Goal: Information Seeking & Learning: Learn about a topic

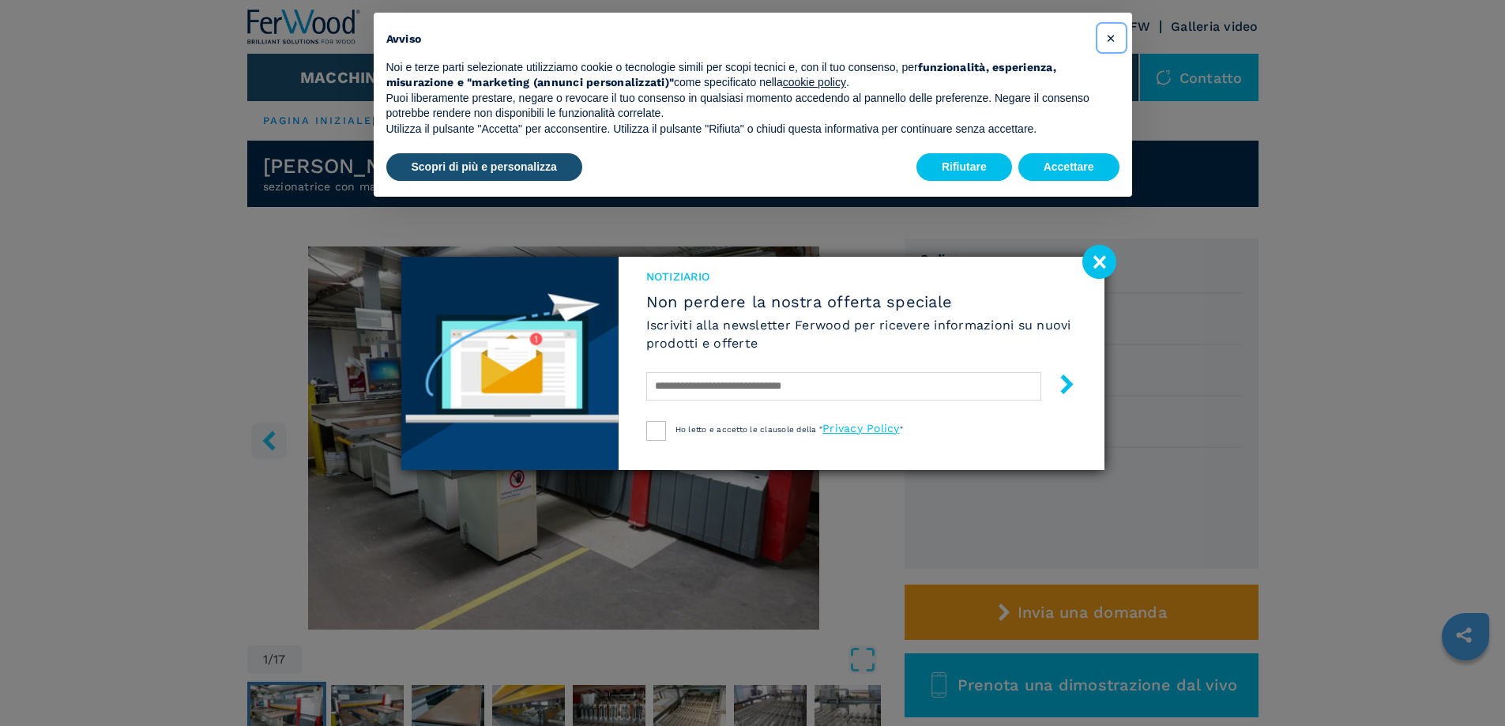
click at [1109, 36] on font "×" at bounding box center [1110, 37] width 9 height 19
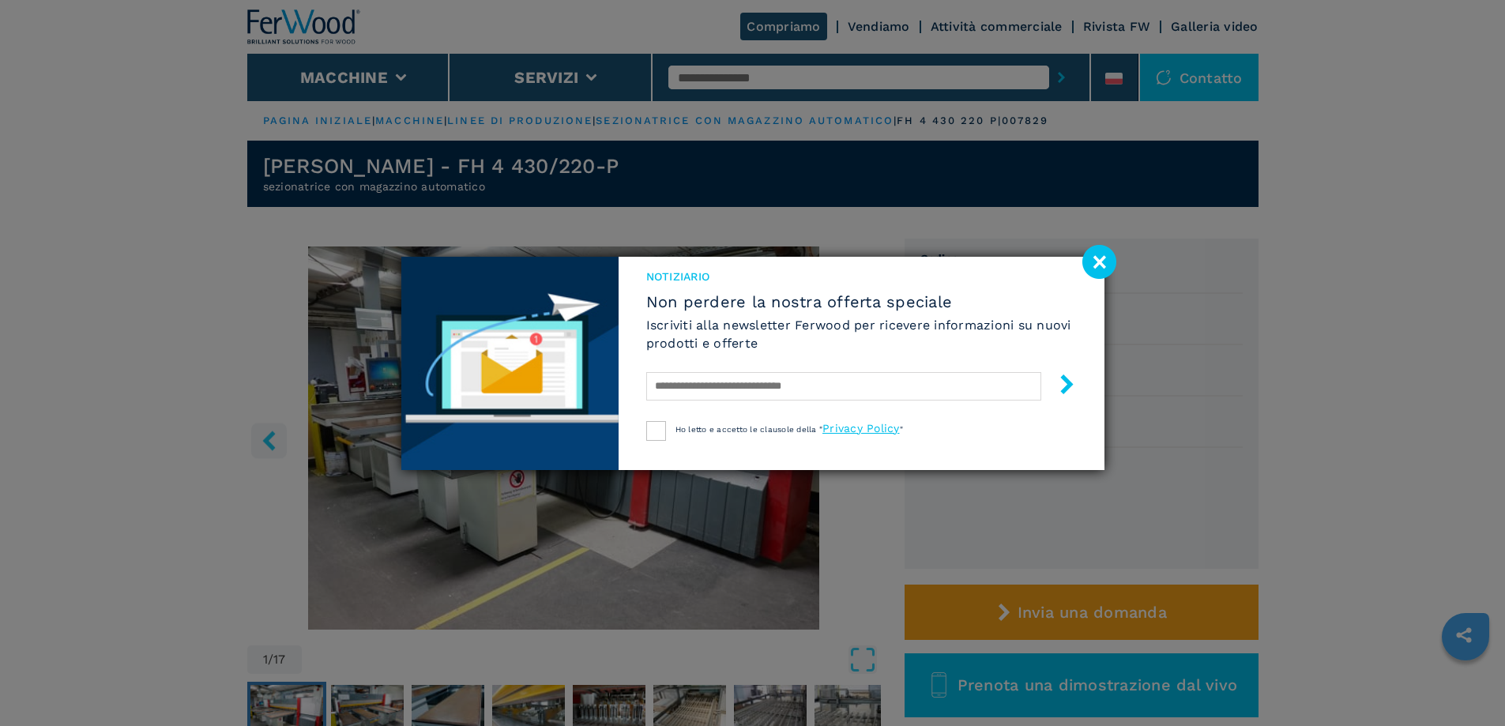
click at [1103, 271] on image at bounding box center [1099, 262] width 34 height 34
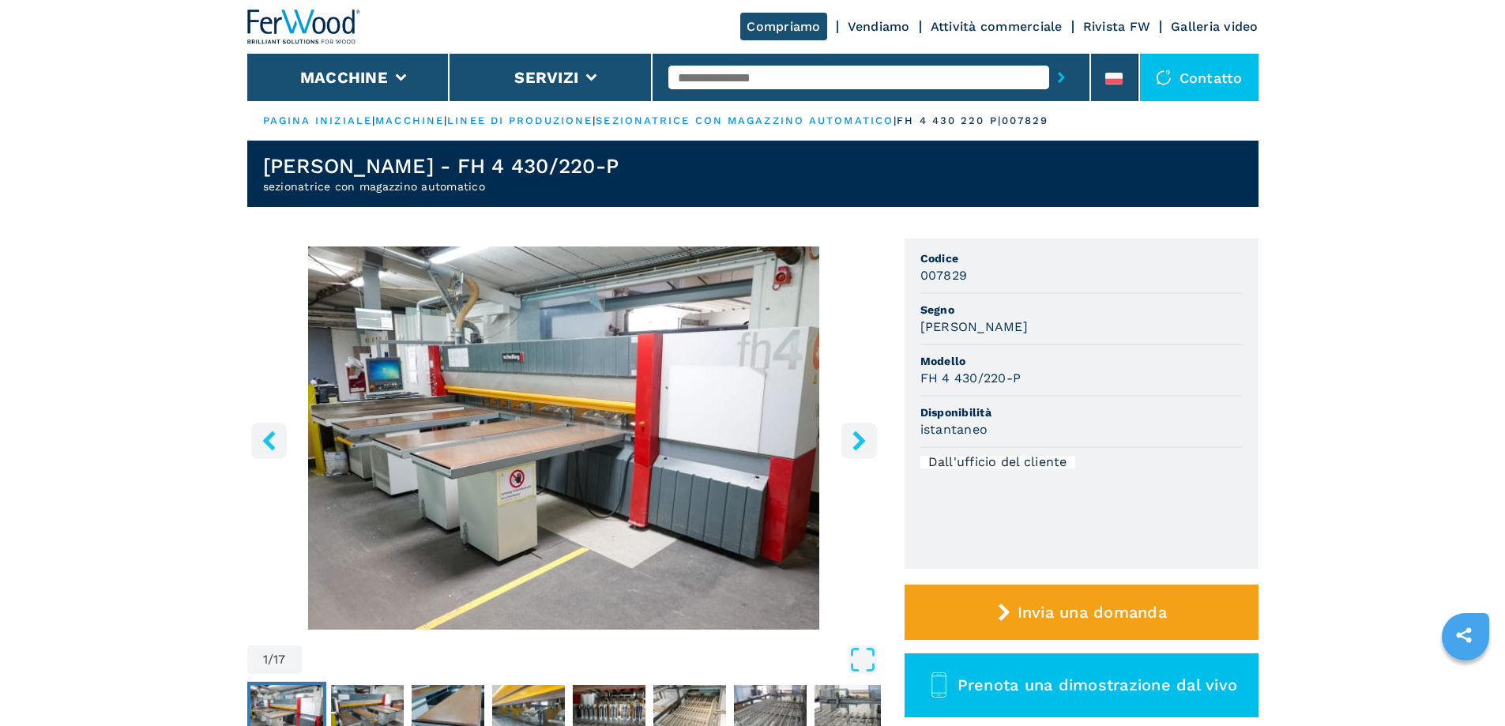
click at [863, 439] on icon "tasto destro" at bounding box center [858, 441] width 13 height 20
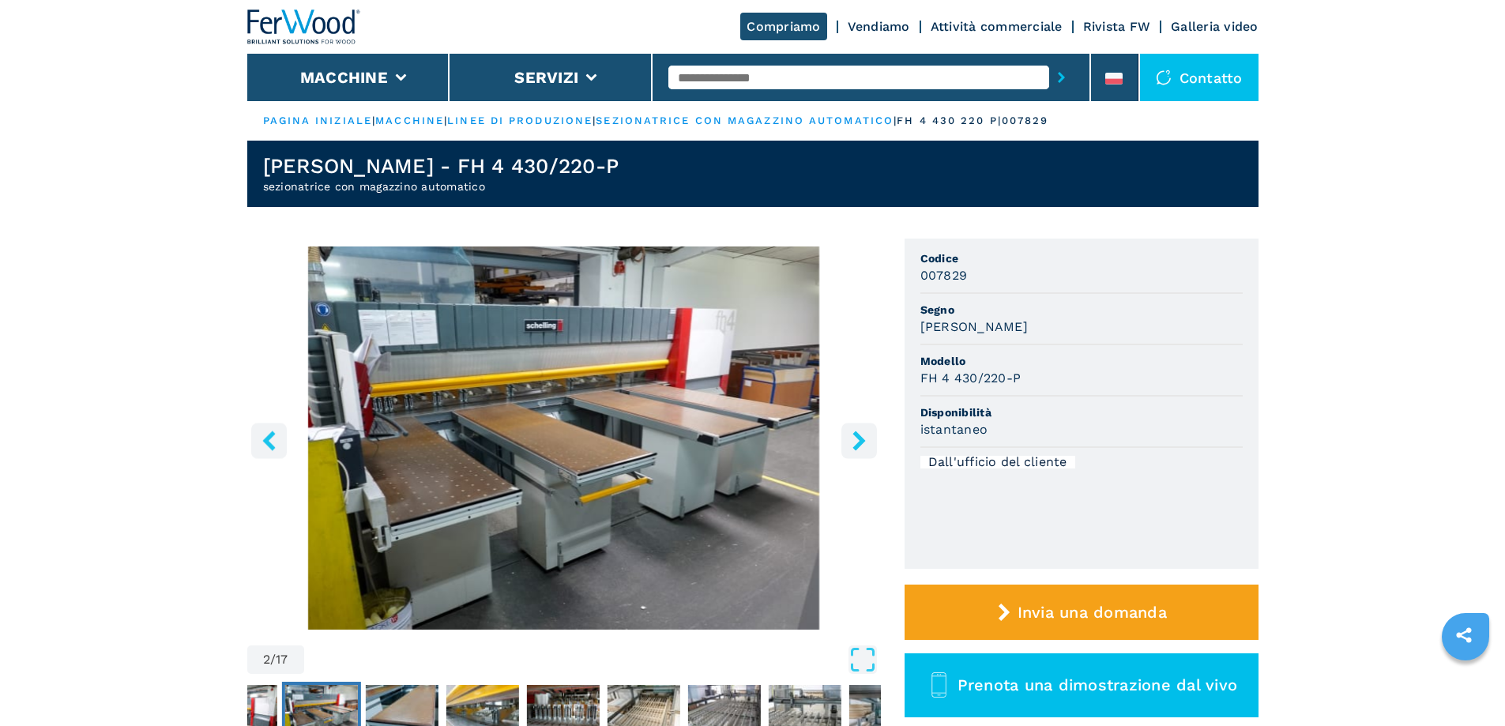
click at [863, 439] on icon "tasto destro" at bounding box center [858, 441] width 13 height 20
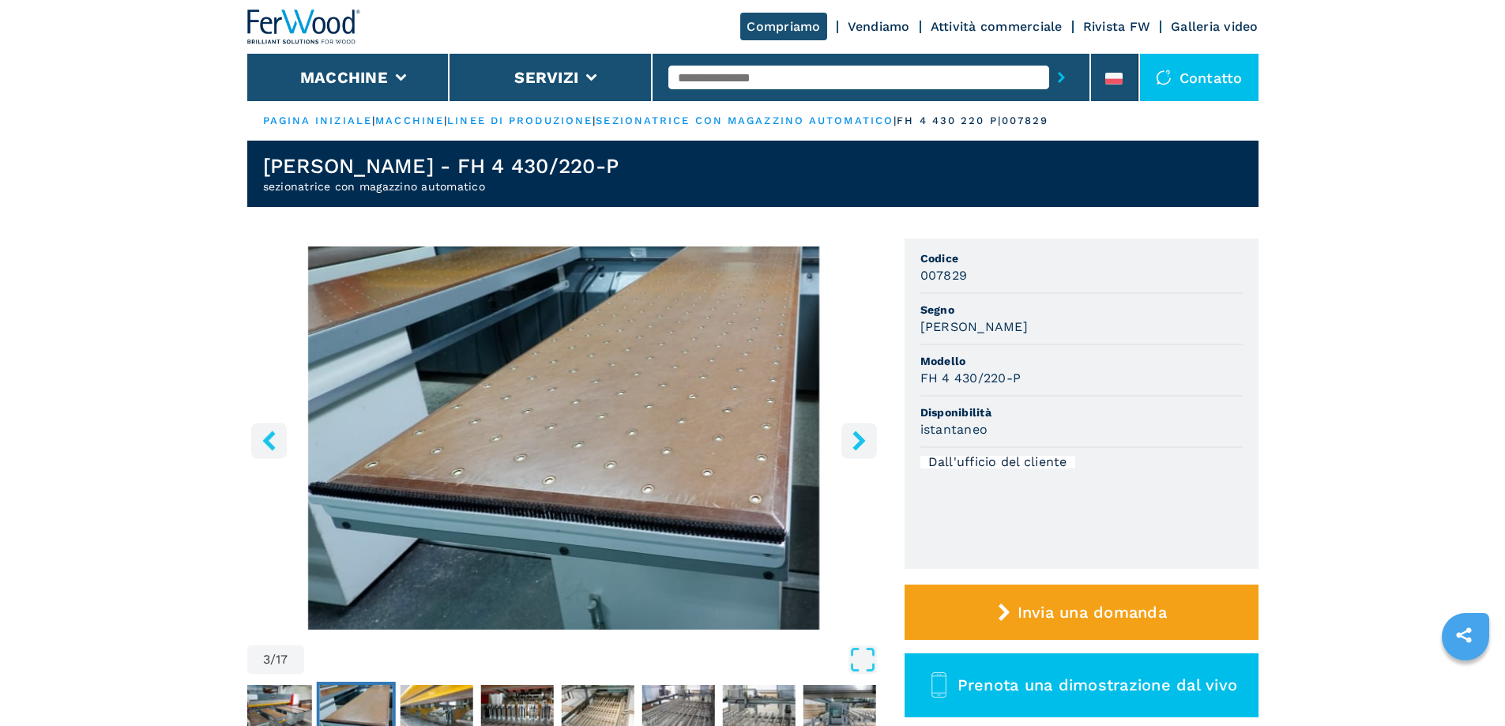
click at [863, 439] on icon "tasto destro" at bounding box center [858, 441] width 13 height 20
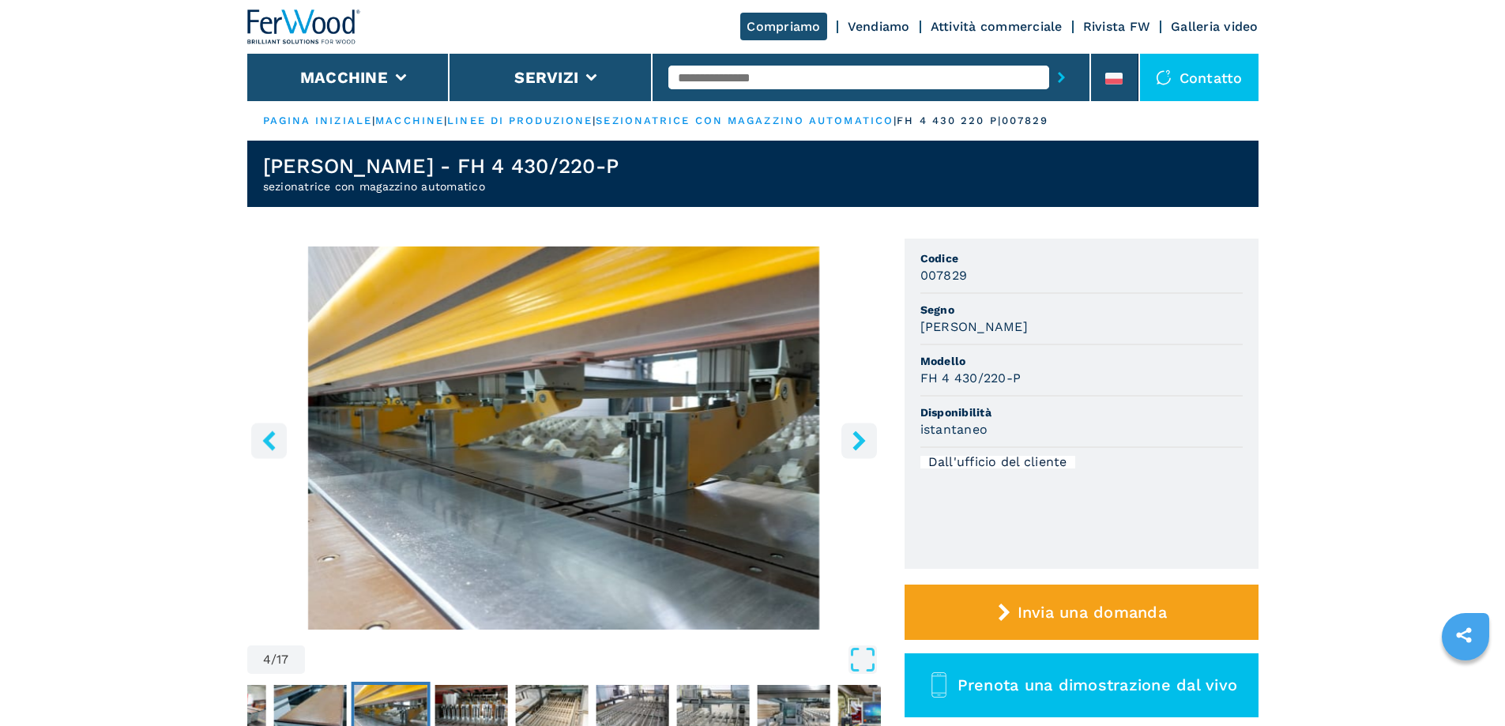
click at [863, 439] on icon "tasto destro" at bounding box center [858, 441] width 13 height 20
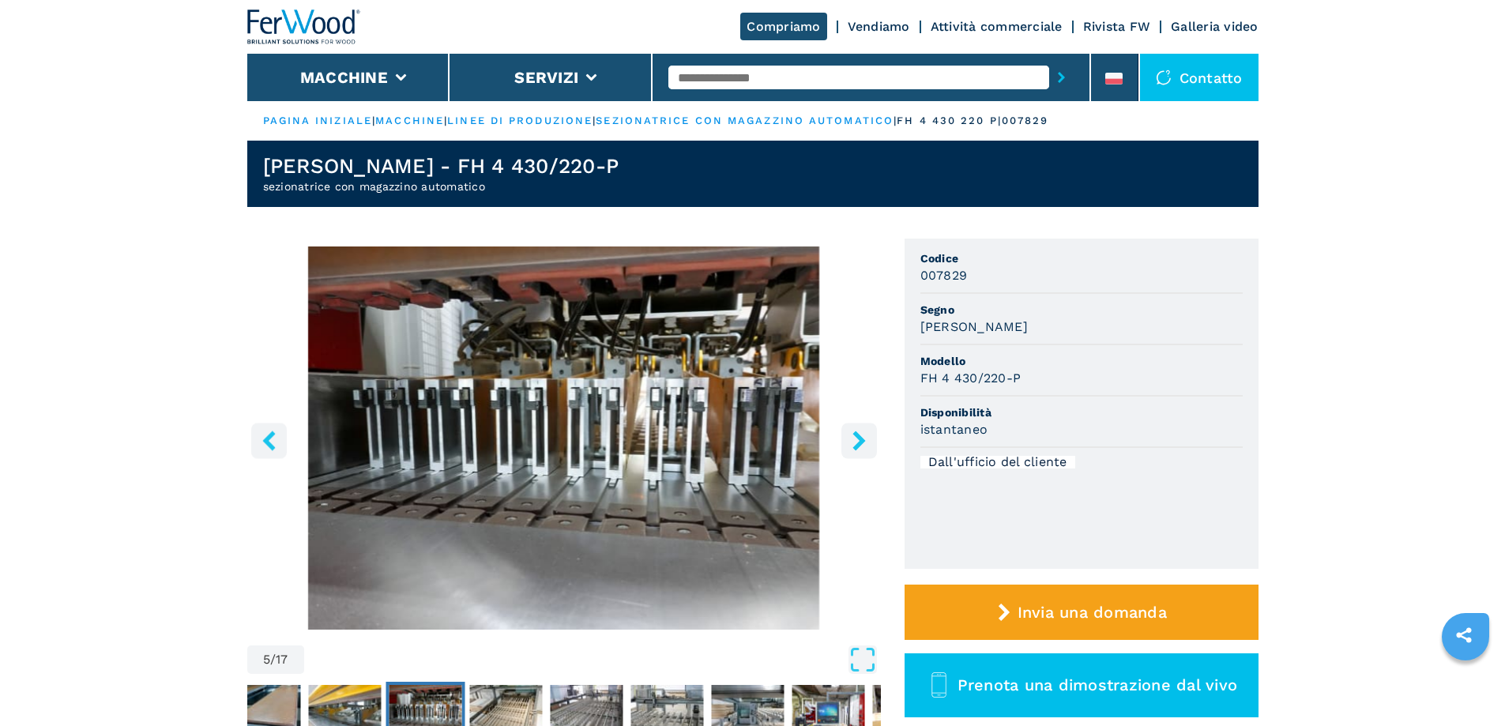
click at [863, 439] on icon "tasto destro" at bounding box center [858, 441] width 13 height 20
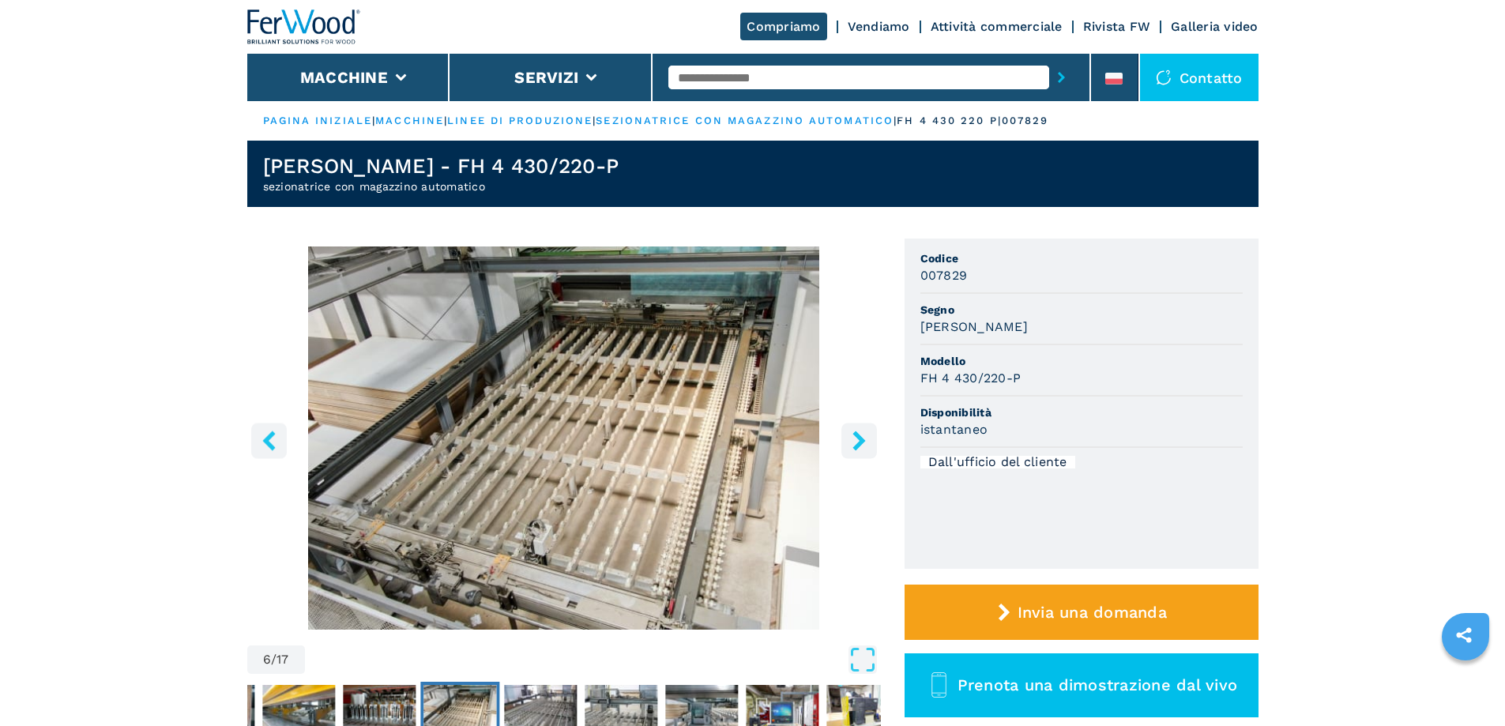
click at [863, 439] on icon "tasto destro" at bounding box center [858, 441] width 13 height 20
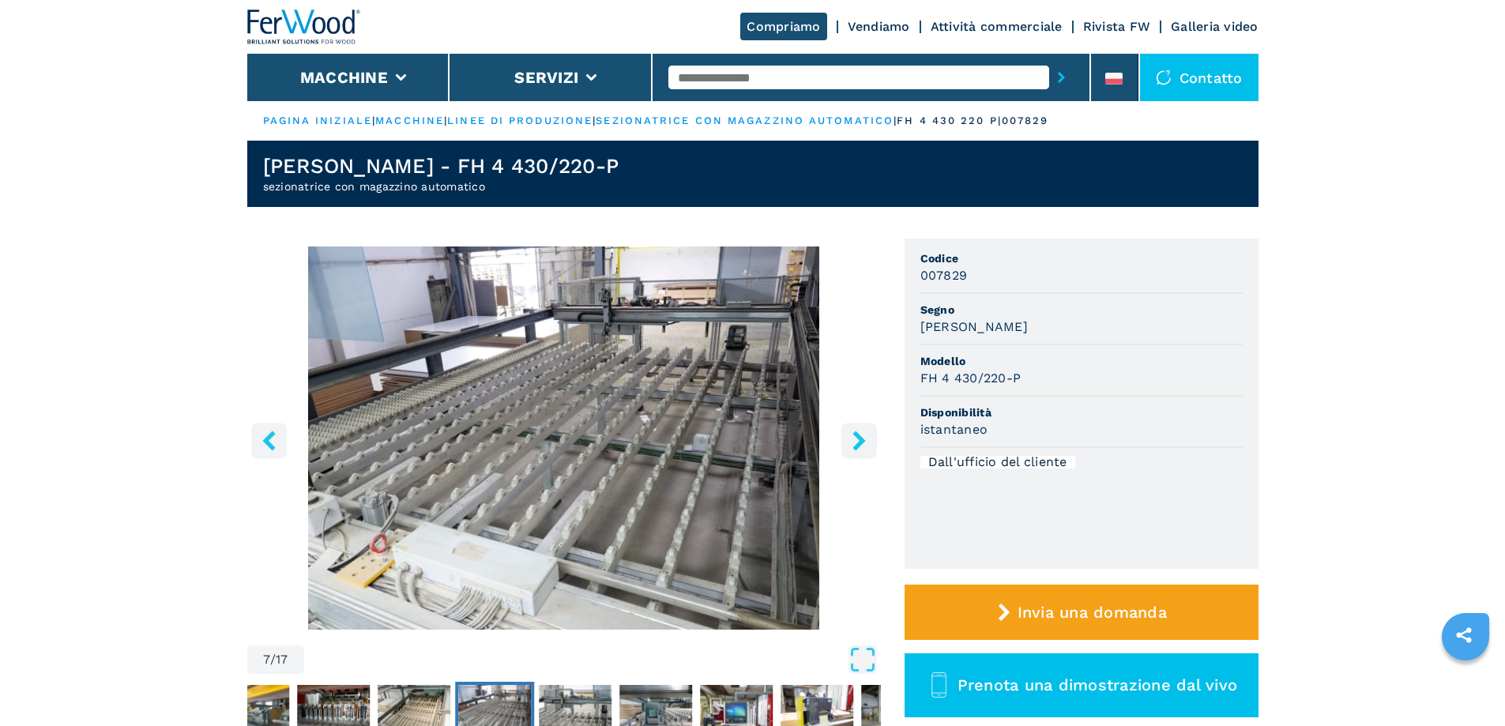
click at [863, 439] on icon "tasto destro" at bounding box center [858, 441] width 13 height 20
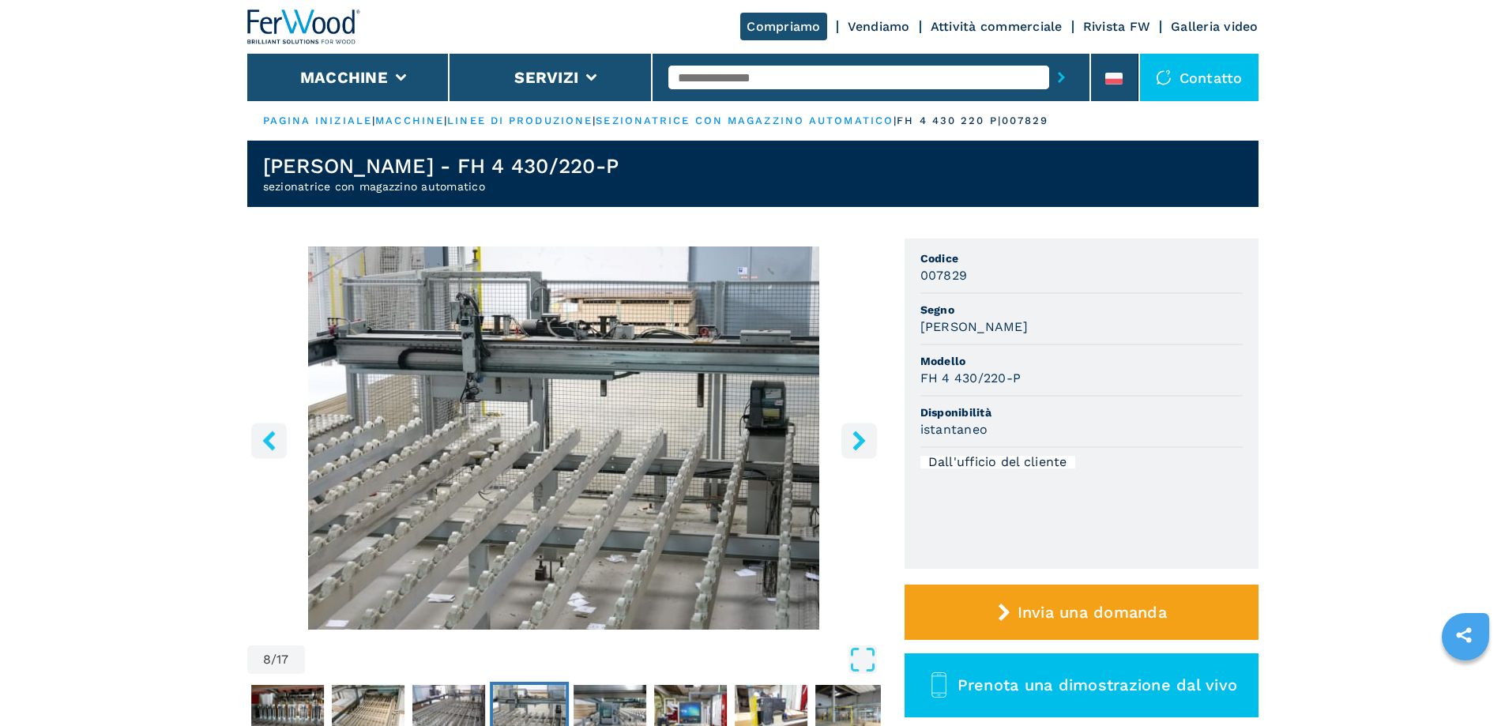
click at [863, 439] on icon "tasto destro" at bounding box center [858, 441] width 13 height 20
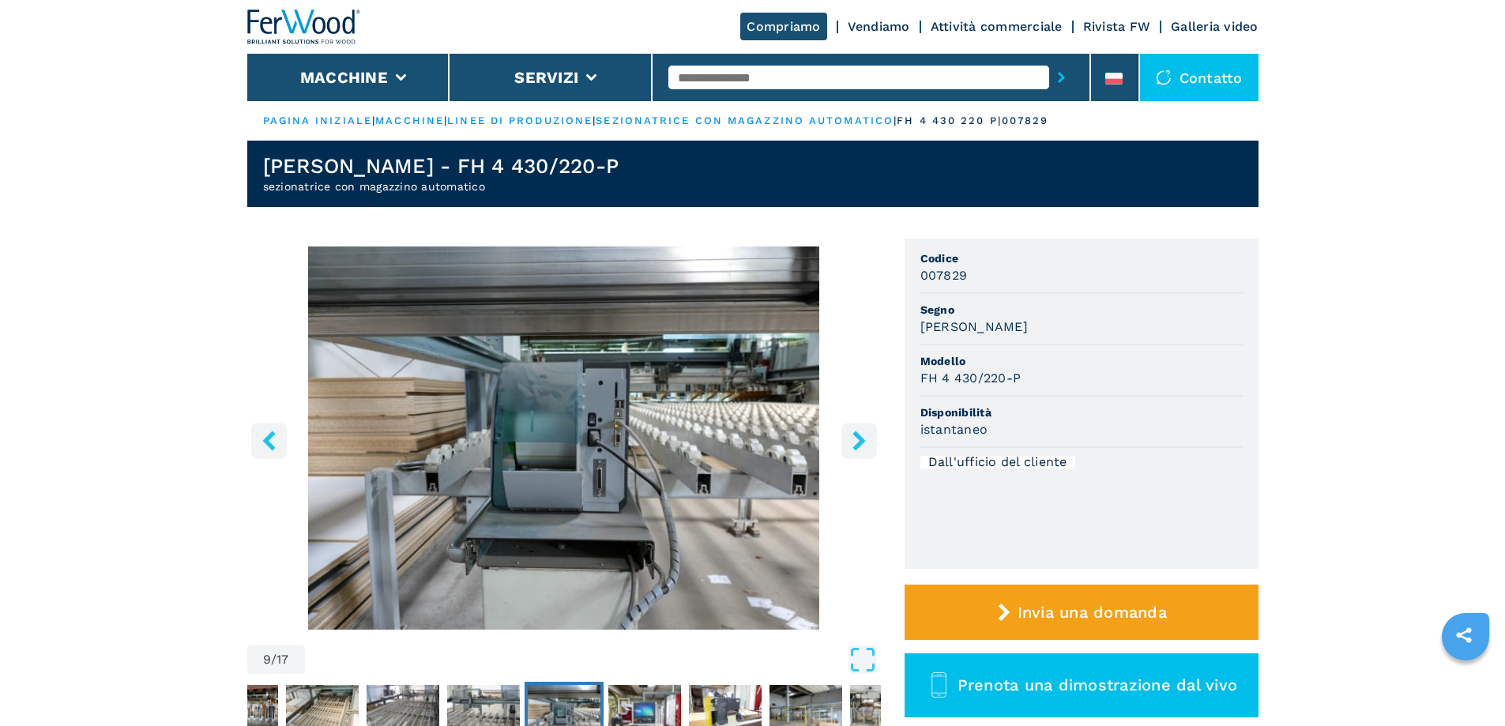
click at [863, 439] on icon "tasto destro" at bounding box center [858, 441] width 13 height 20
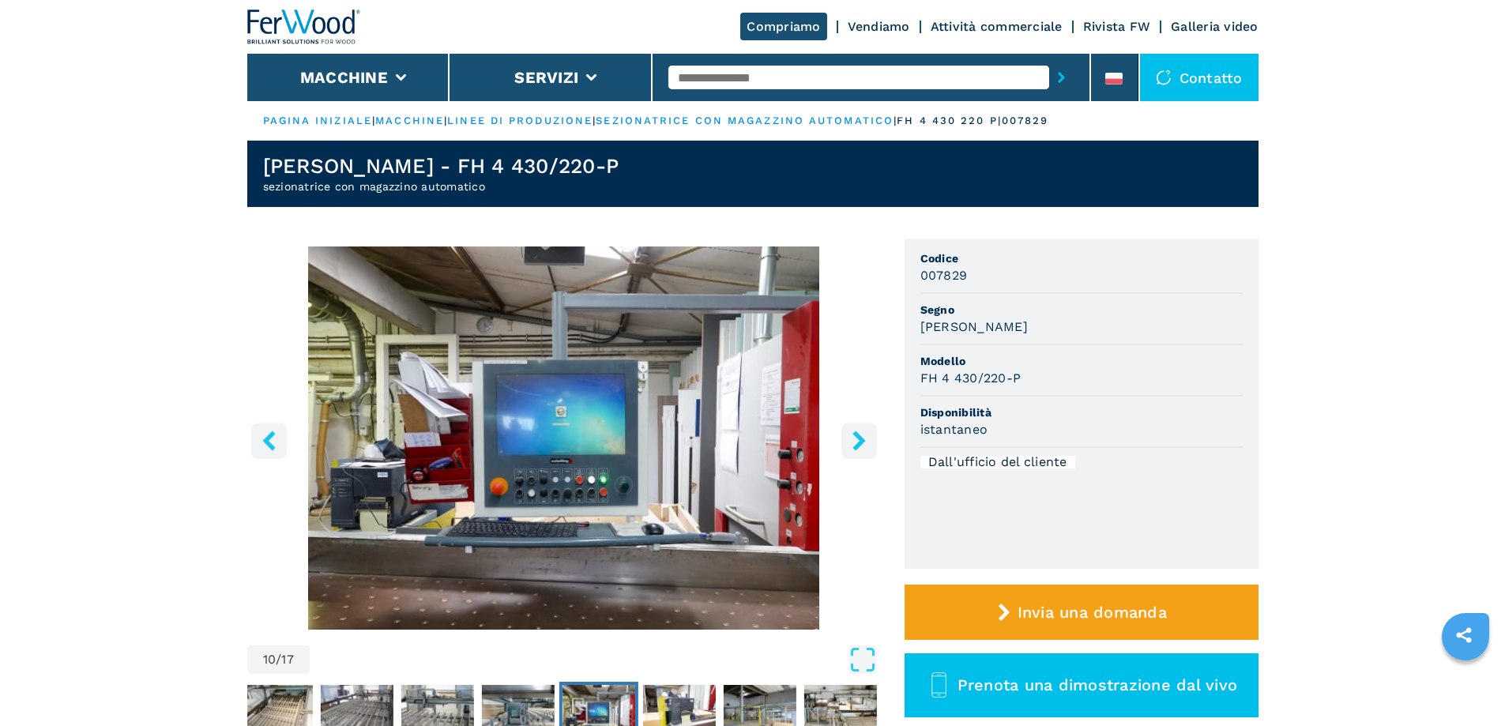
click at [863, 439] on icon "tasto destro" at bounding box center [858, 441] width 13 height 20
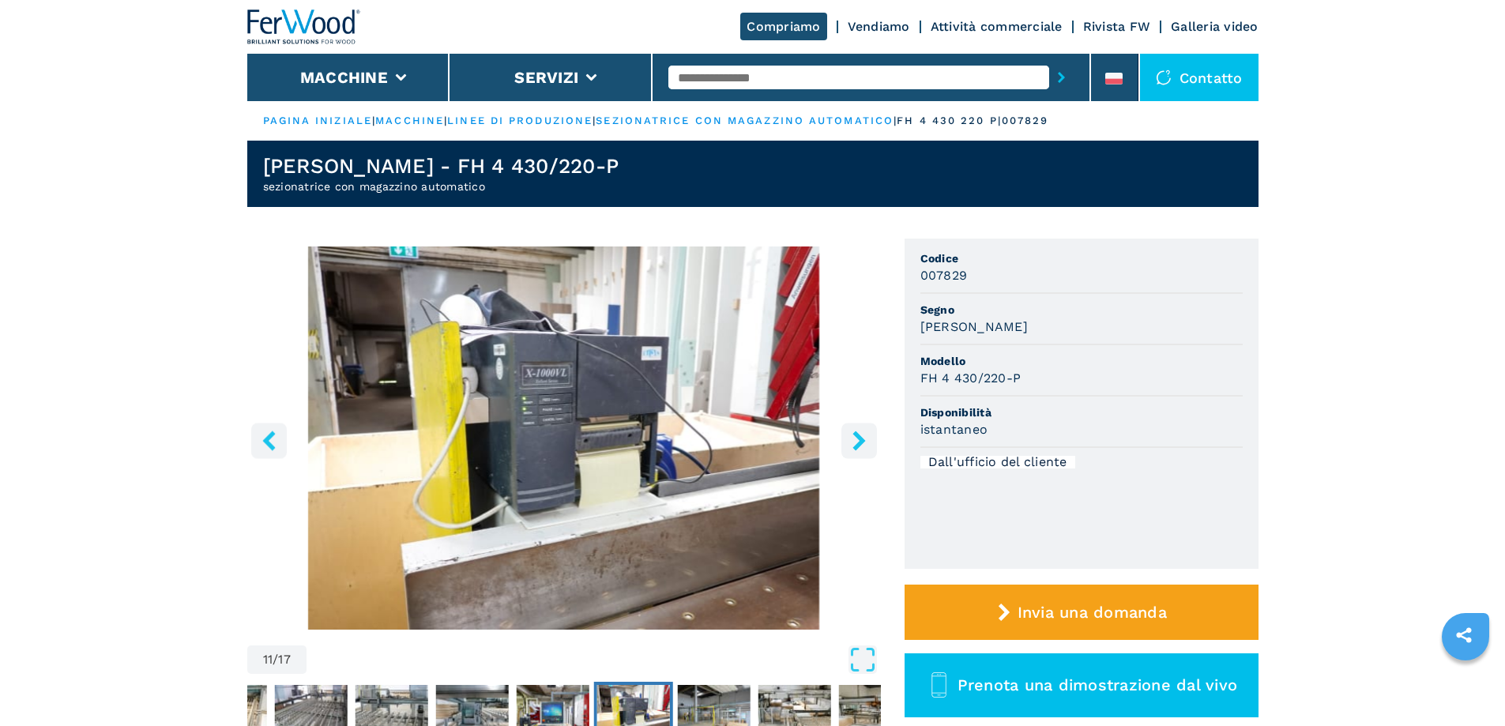
click at [863, 439] on icon "tasto destro" at bounding box center [858, 441] width 13 height 20
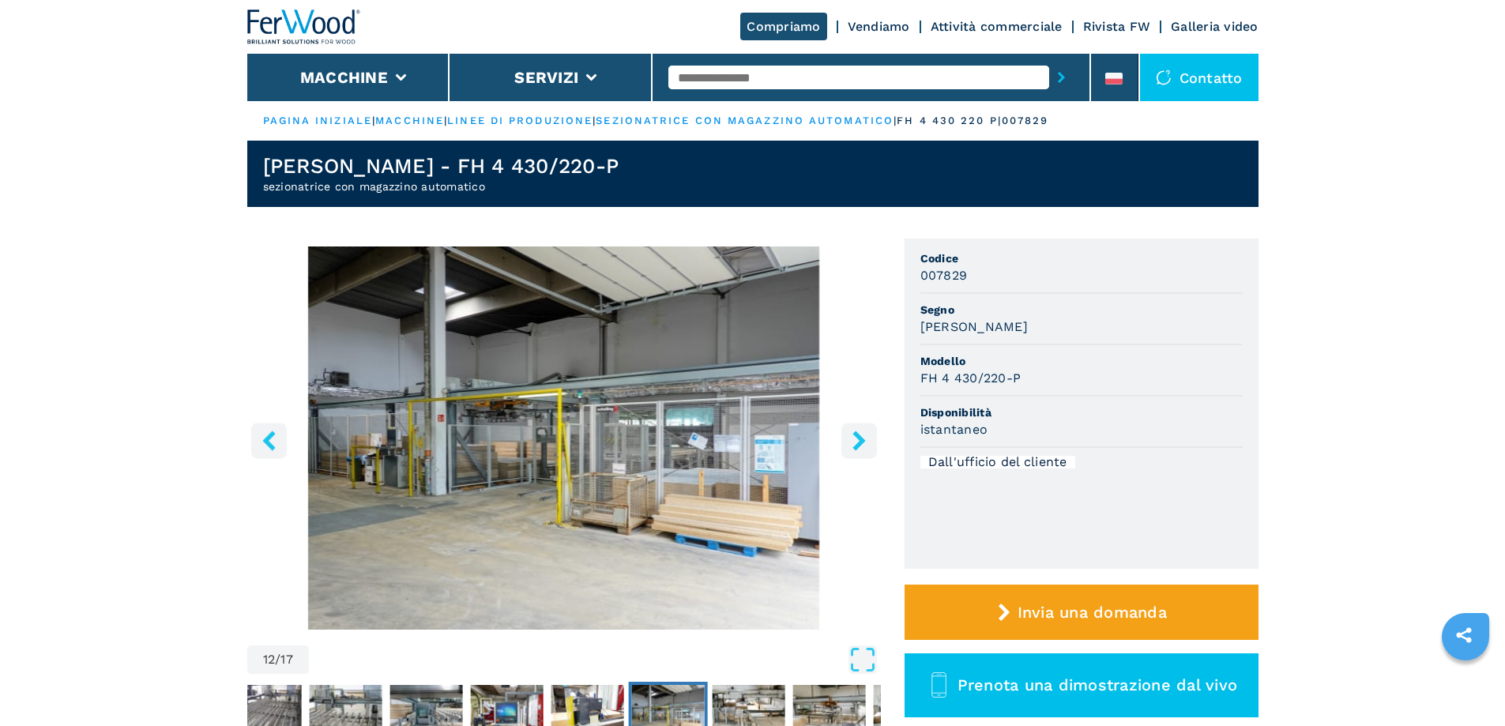
click at [867, 428] on button "tasto destro" at bounding box center [859, 441] width 36 height 36
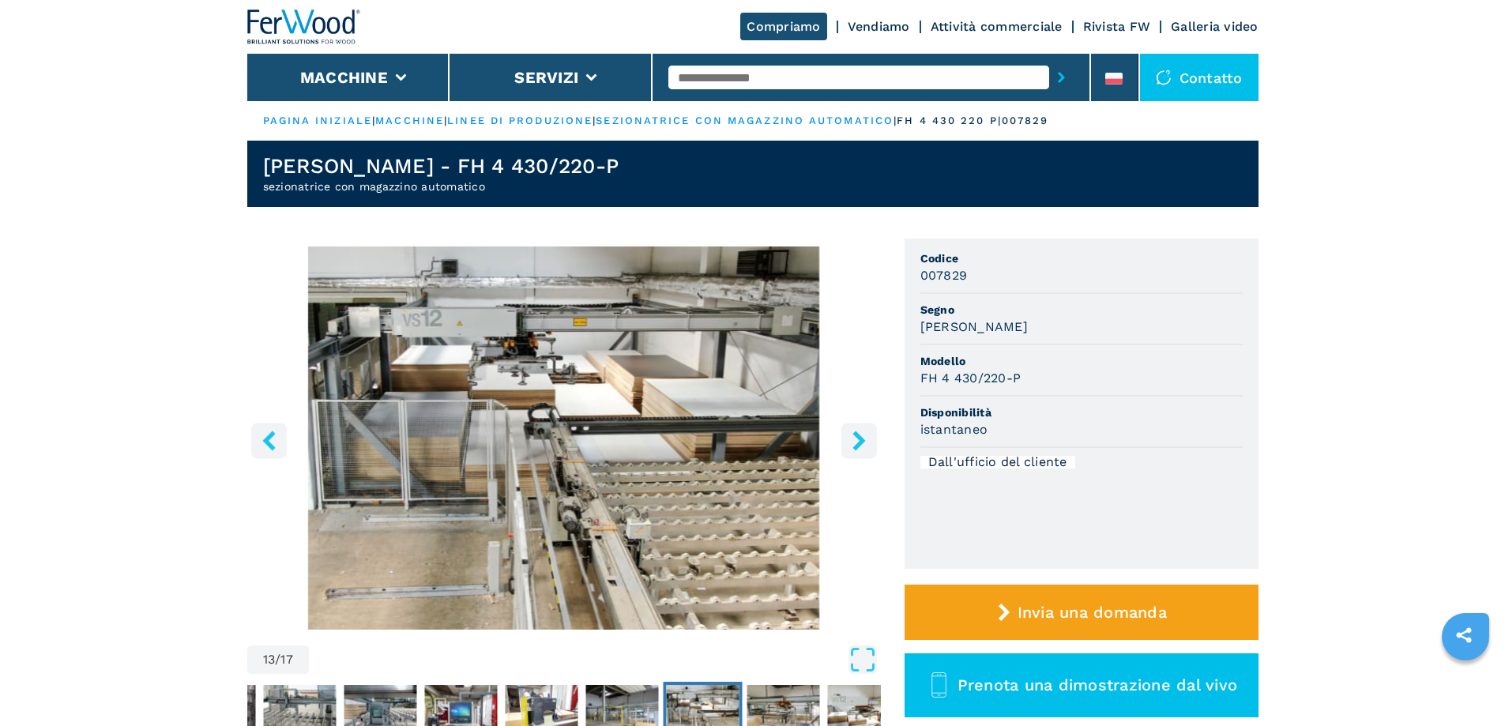
click at [867, 428] on button "tasto destro" at bounding box center [859, 441] width 36 height 36
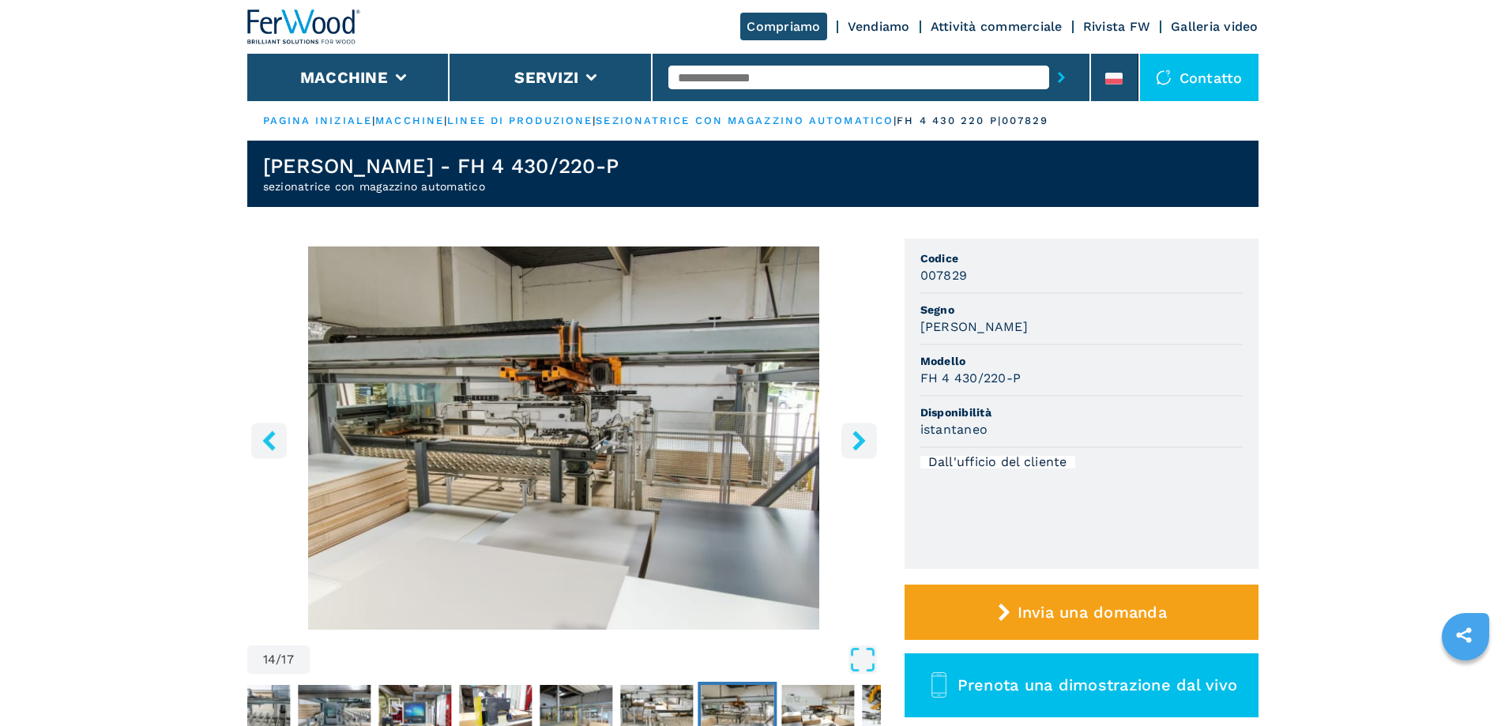
click at [867, 428] on button "tasto destro" at bounding box center [859, 441] width 36 height 36
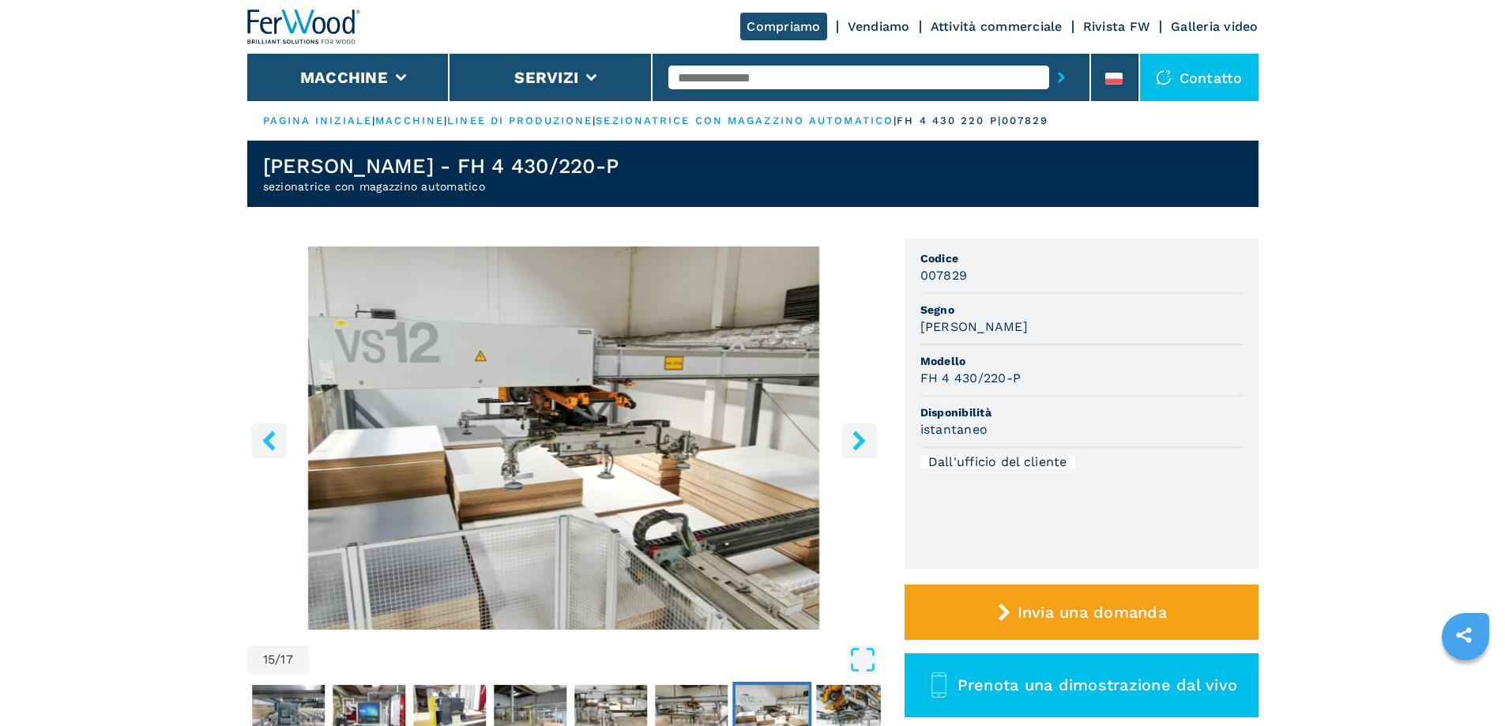
click at [867, 438] on icon "tasto destro" at bounding box center [859, 441] width 20 height 20
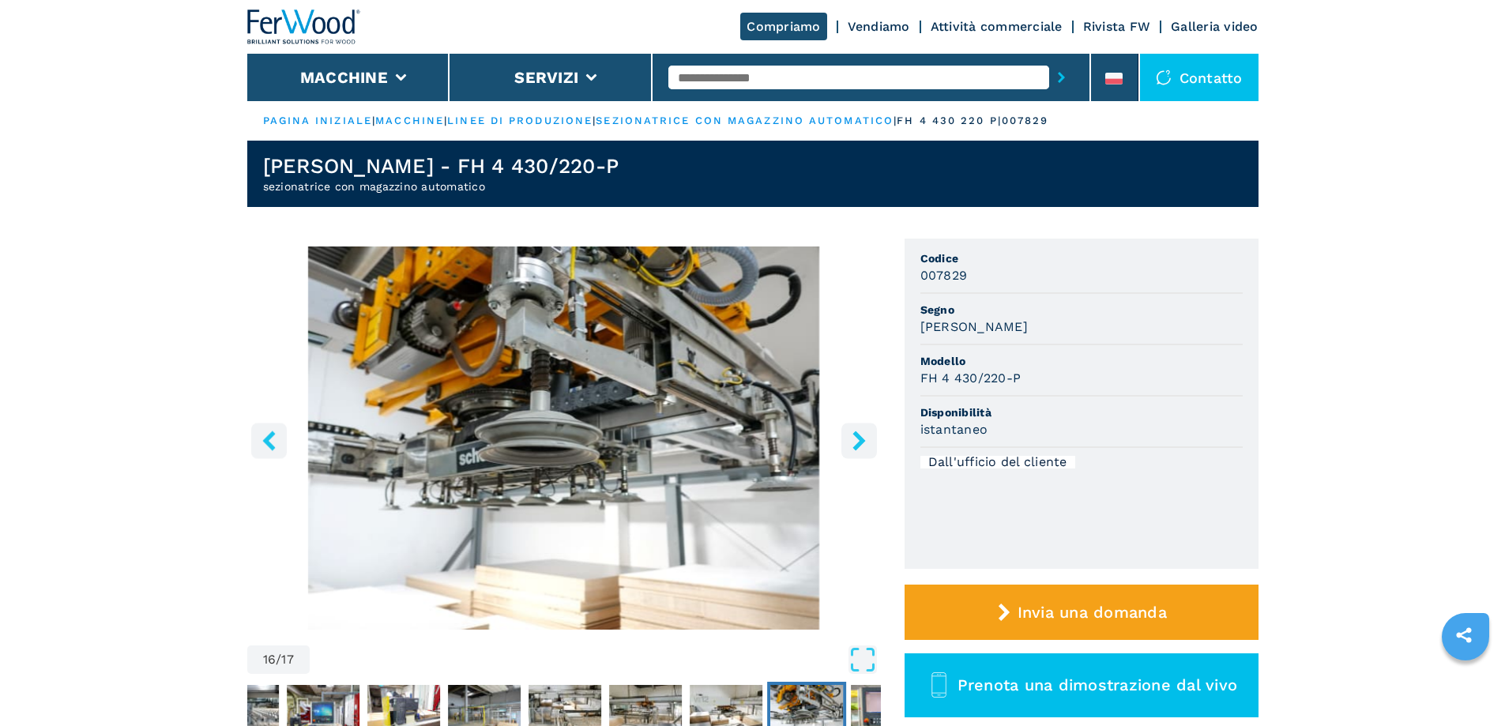
click at [867, 438] on icon "tasto destro" at bounding box center [859, 441] width 20 height 20
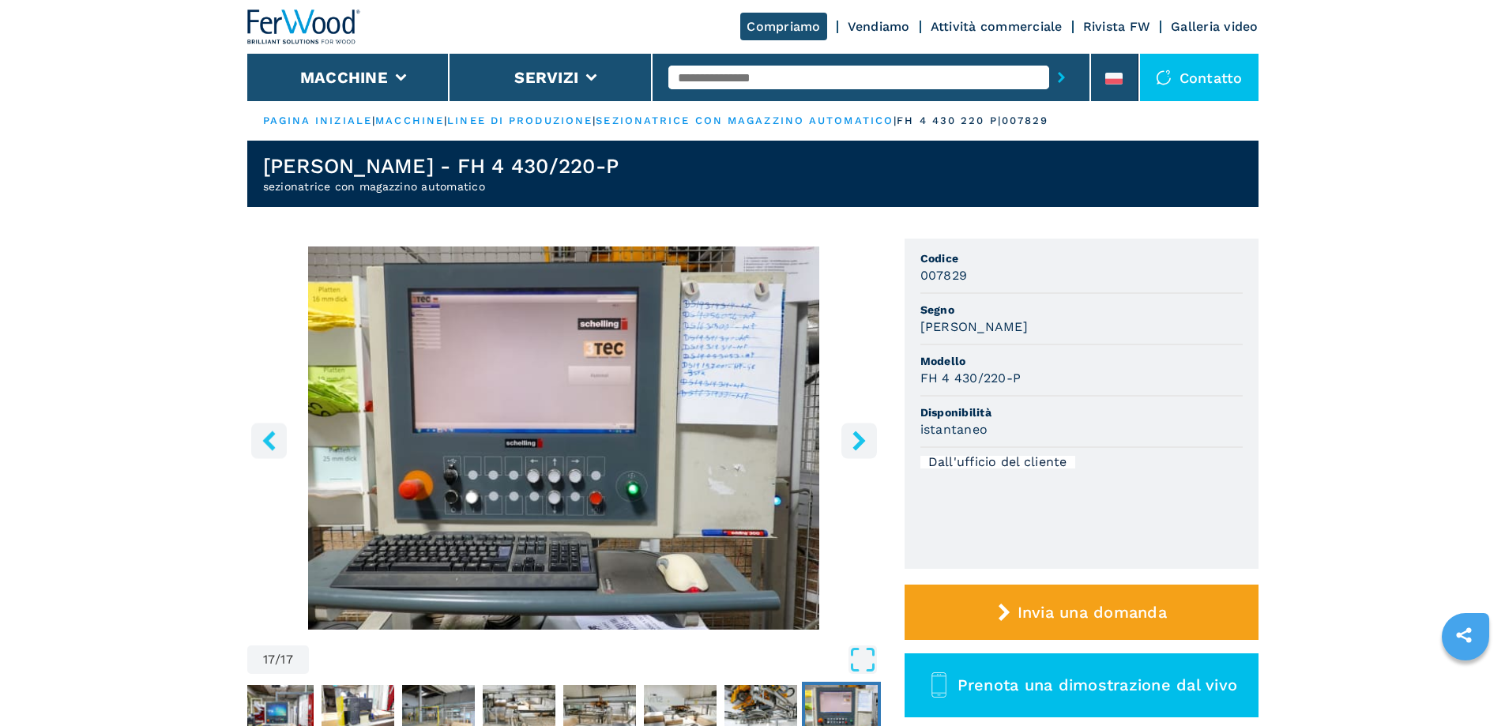
click at [867, 438] on icon "tasto destro" at bounding box center [859, 441] width 20 height 20
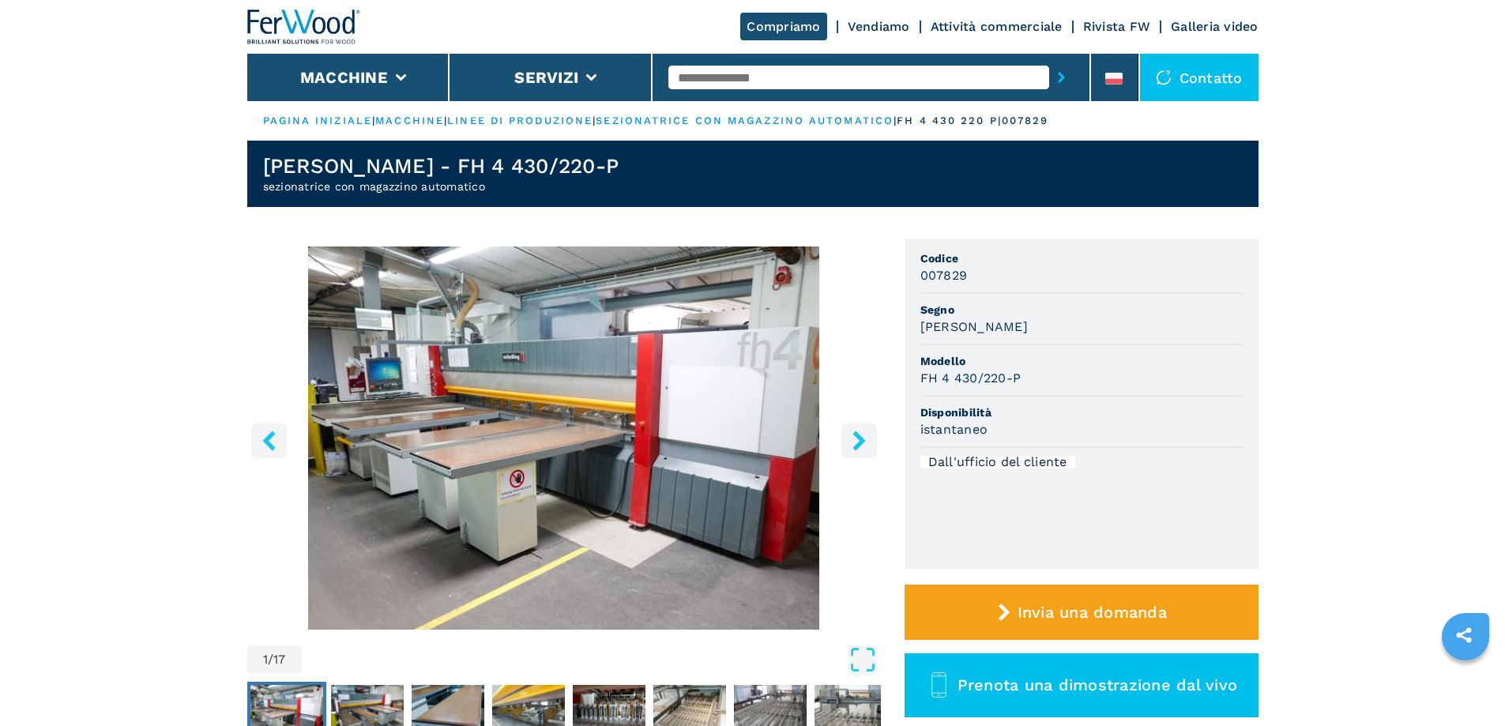
click at [867, 438] on icon "tasto destro" at bounding box center [859, 441] width 20 height 20
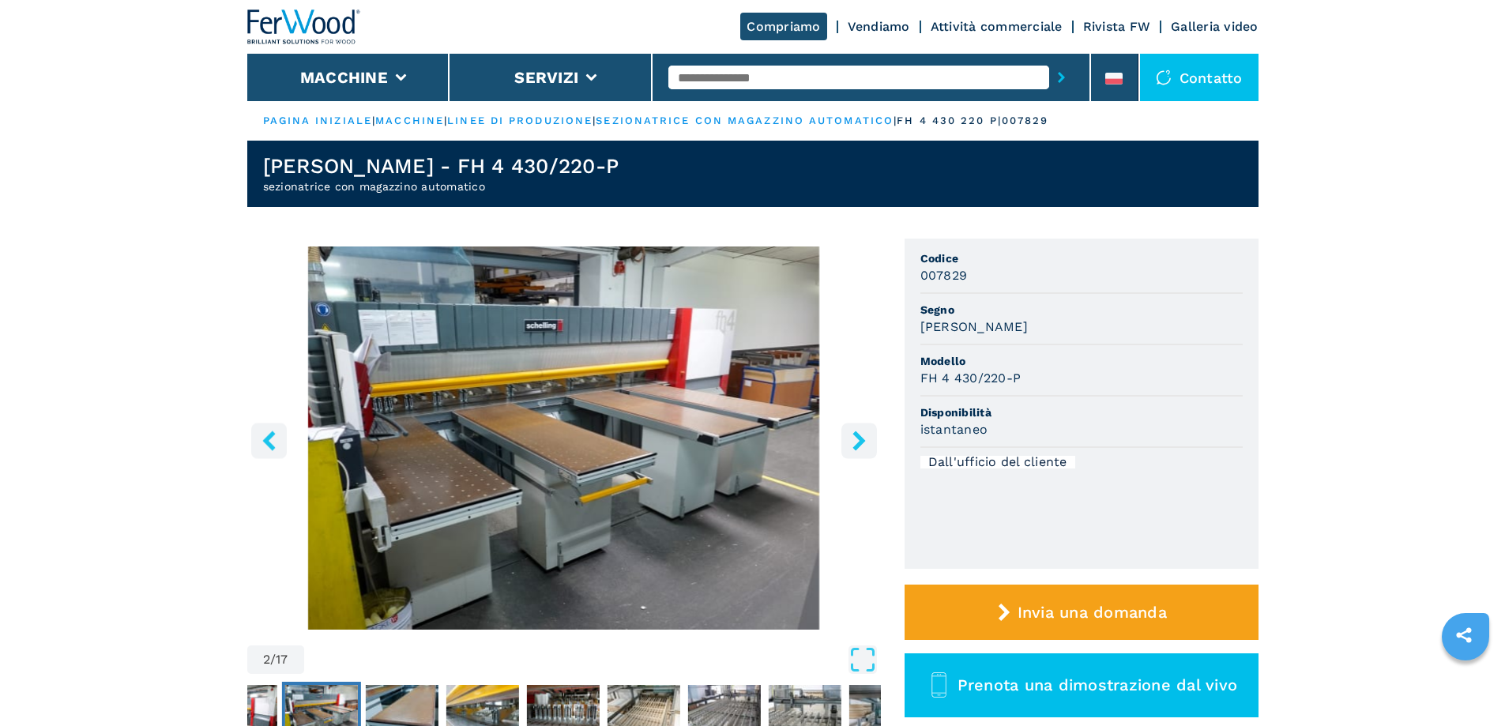
click at [260, 436] on icon "pulsante sinistro" at bounding box center [269, 441] width 20 height 20
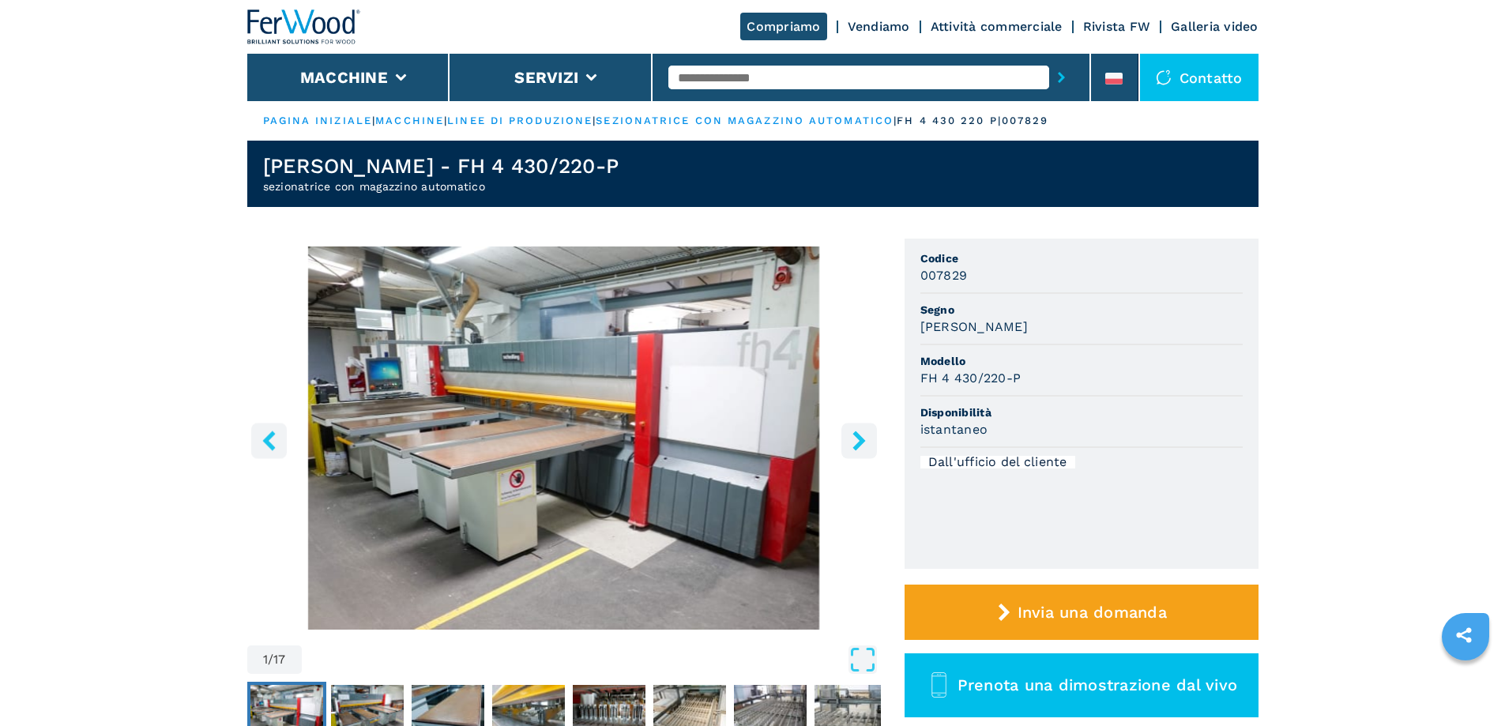
click at [536, 469] on img "Vai alla diapositiva 1" at bounding box center [564, 437] width 634 height 383
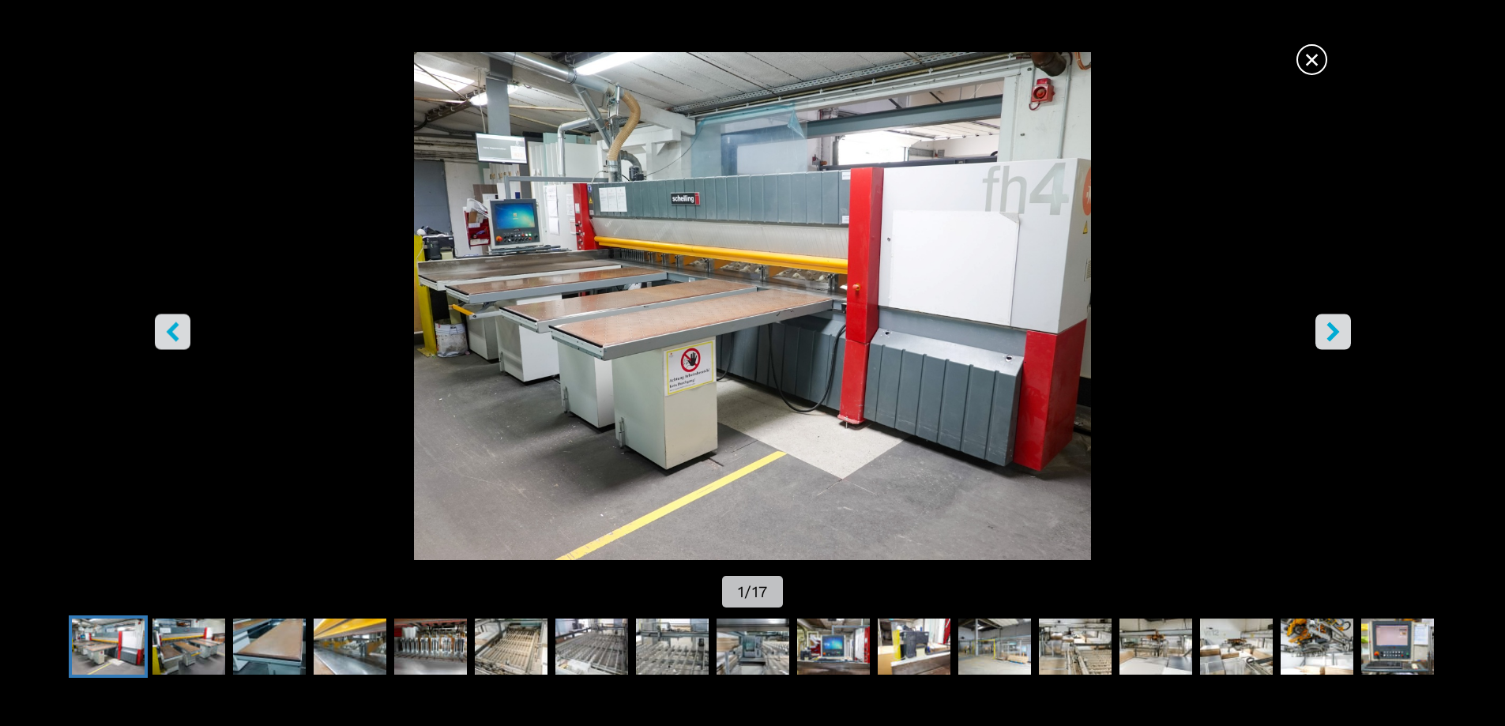
click at [1314, 68] on font "×" at bounding box center [1311, 59] width 17 height 33
